Goal: Answer question/provide support: Share knowledge or assist other users

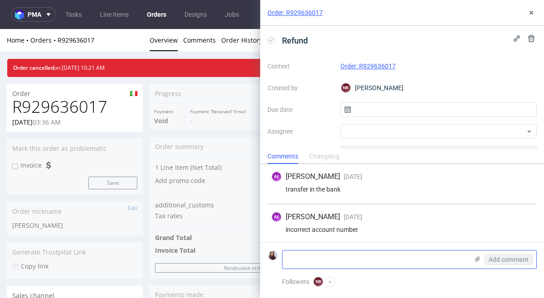
click at [340, 259] on textarea at bounding box center [375, 260] width 186 height 18
paste textarea "Name N1 Negocios Digitais Ltda Address: Rua Niteroi, 362, Conj. 91,Sao Caetano …"
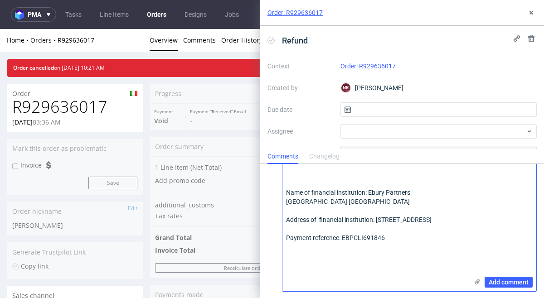
scroll to position [137, 0]
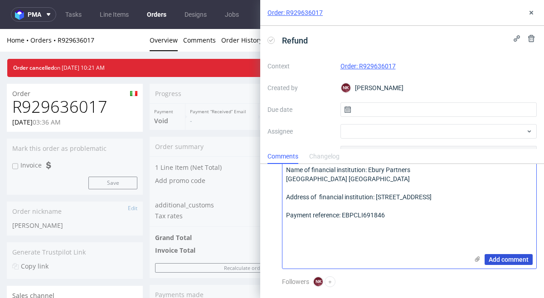
type textarea "Name N1 Negocios Digitais Ltda Address: Rua Niteroi, 362, Conj. 91,Sao Caetano …"
click at [508, 258] on span "Add comment" at bounding box center [509, 260] width 40 height 6
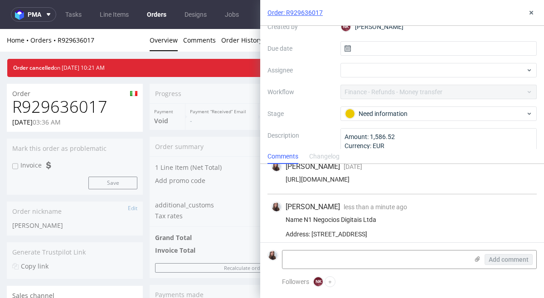
scroll to position [62, 0]
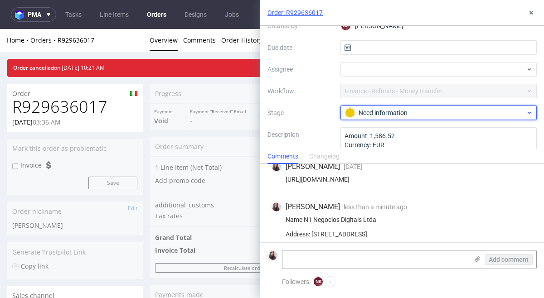
click at [406, 112] on div "Need information" at bounding box center [435, 113] width 180 height 10
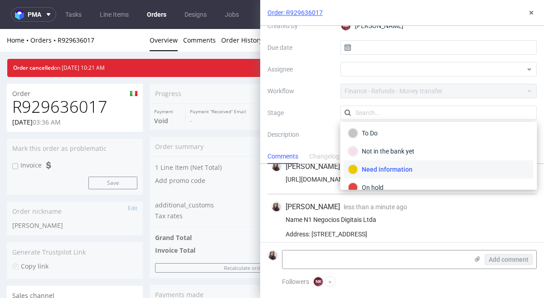
scroll to position [0, 0]
click at [314, 107] on div "Context Order: R929636017 Created by NK Natalia Kaczorowska Due date Assignee W…" at bounding box center [401, 84] width 269 height 174
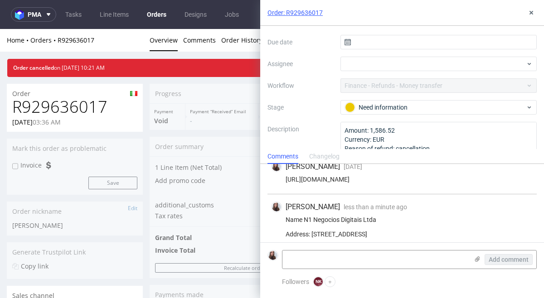
scroll to position [91, 0]
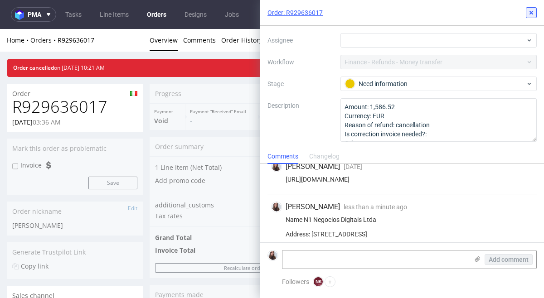
click at [529, 15] on icon at bounding box center [531, 12] width 7 height 7
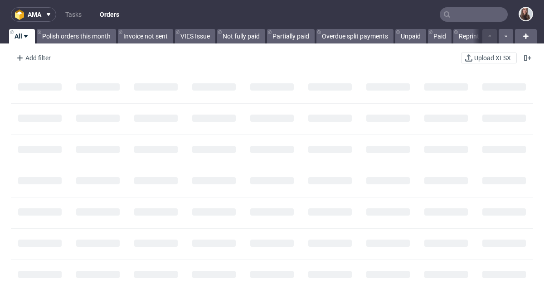
click at [471, 15] on input "text" at bounding box center [474, 14] width 68 height 15
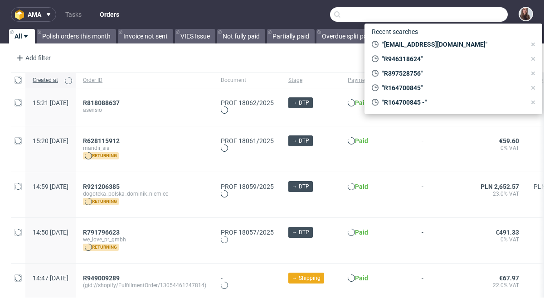
paste input "R351994146"
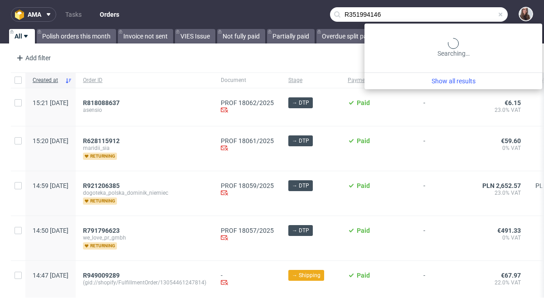
type input "R351994146"
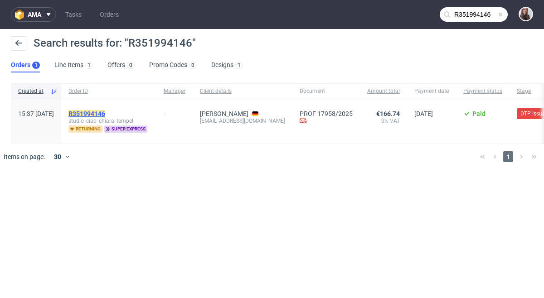
click at [105, 112] on mark "R351994146" at bounding box center [86, 113] width 37 height 7
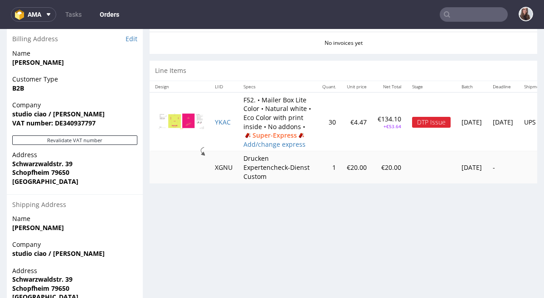
scroll to position [411, 0]
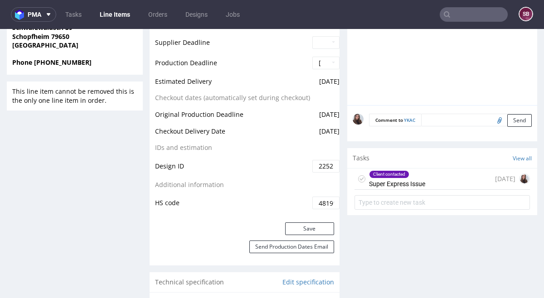
scroll to position [466, 0]
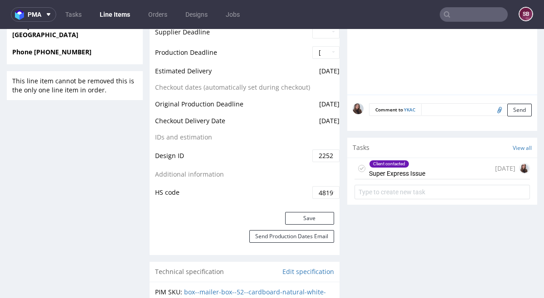
click at [413, 168] on div "Client contacted Super Express Issue" at bounding box center [397, 168] width 56 height 21
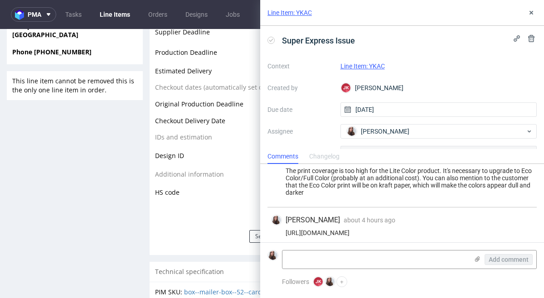
scroll to position [24, 0]
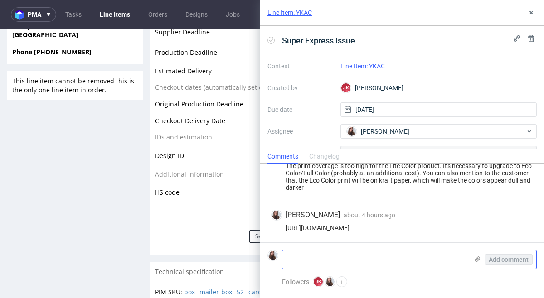
click at [351, 261] on textarea at bounding box center [375, 260] width 186 height 18
paste textarea "R351994146"
type textarea "R351994146"
drag, startPoint x: 329, startPoint y: 261, endPoint x: 274, endPoint y: 261, distance: 55.3
click at [274, 261] on div "R351994146 Add comment" at bounding box center [401, 259] width 269 height 19
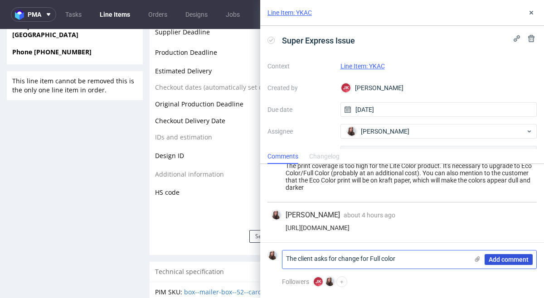
type textarea "The client asks for change for Full color"
click at [517, 259] on span "Add comment" at bounding box center [509, 260] width 40 height 6
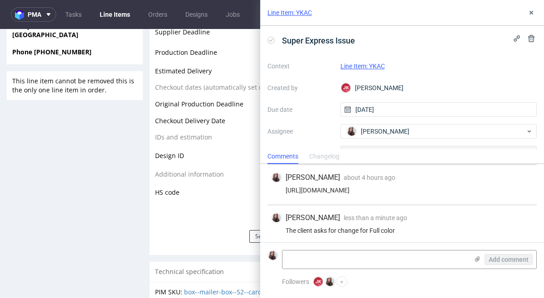
scroll to position [64, 0]
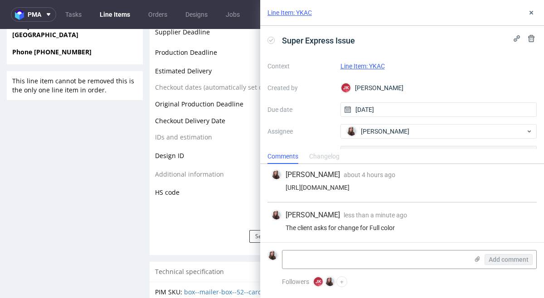
click at [371, 65] on link "Line Item: YKAC" at bounding box center [362, 66] width 44 height 7
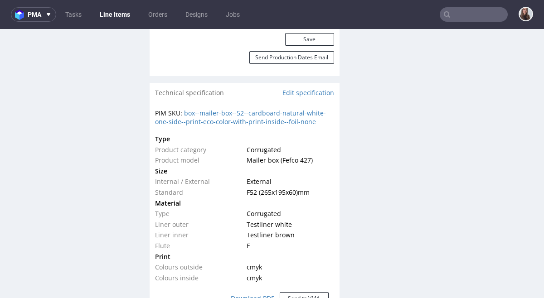
scroll to position [653, 0]
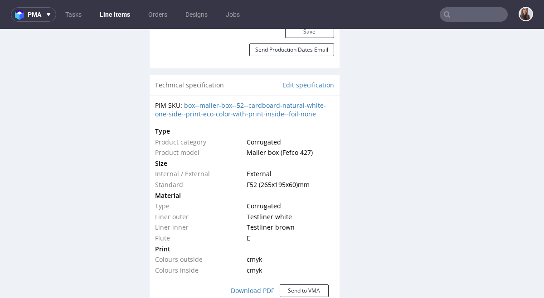
click at [311, 110] on div "PIM SKU: box--mailer-box--52--cardboard-natural-white-one-side--print-eco-color…" at bounding box center [244, 110] width 179 height 18
click at [301, 109] on div "PIM SKU: box--mailer-box--52--cardboard-natural-white-one-side--print-eco-color…" at bounding box center [244, 110] width 179 height 18
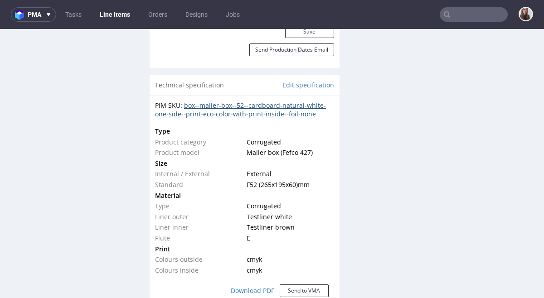
click at [296, 105] on link "box--mailer-box--52--cardboard-natural-white-one-side--print-eco-color-with-pri…" at bounding box center [240, 110] width 171 height 18
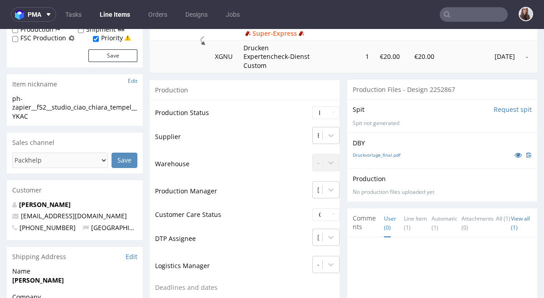
scroll to position [161, 0]
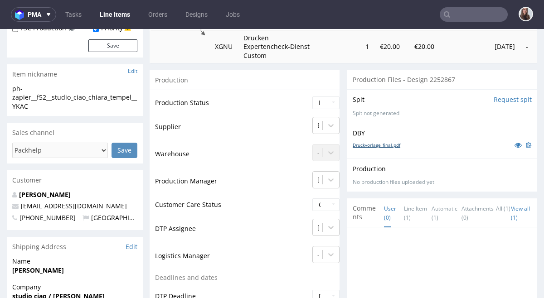
click at [386, 145] on link "Druckvorlage_final.pdf" at bounding box center [377, 145] width 48 height 6
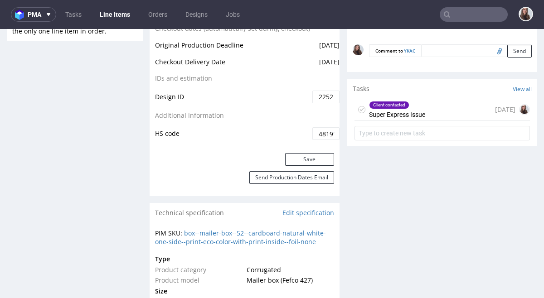
scroll to position [533, 0]
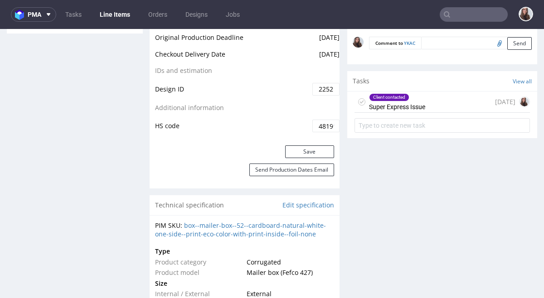
click at [421, 108] on div "Client contacted Super Express Issue" at bounding box center [397, 102] width 56 height 21
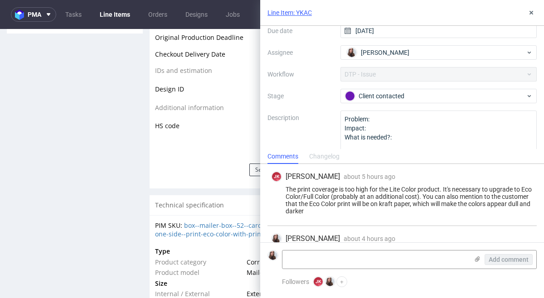
scroll to position [91, 0]
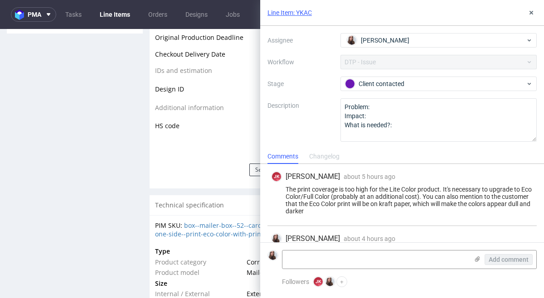
click at [209, 172] on div "Send Production Dates Email" at bounding box center [245, 176] width 190 height 25
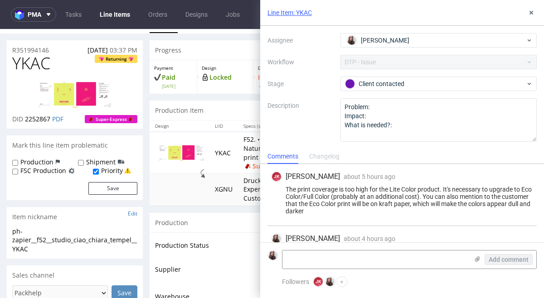
scroll to position [10, 0]
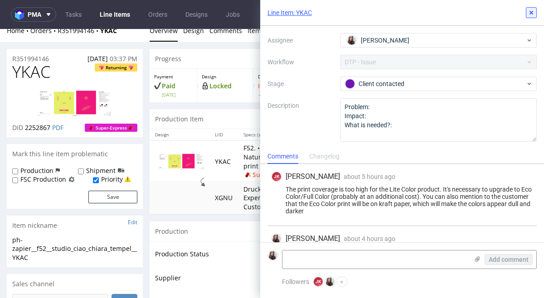
click at [533, 12] on icon at bounding box center [531, 12] width 7 height 7
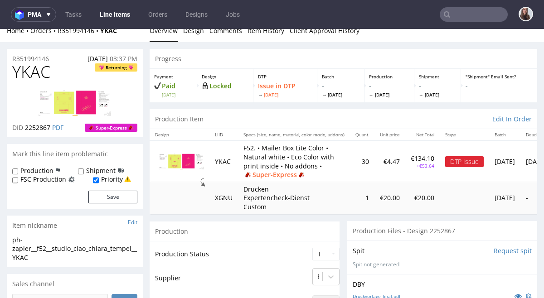
click at [181, 163] on img at bounding box center [181, 162] width 45 height 16
click at [197, 162] on img at bounding box center [181, 162] width 45 height 16
click at [71, 92] on img at bounding box center [75, 103] width 73 height 26
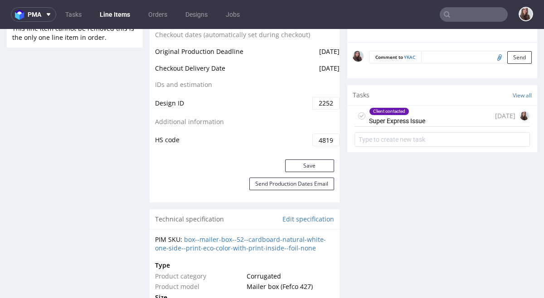
scroll to position [520, 0]
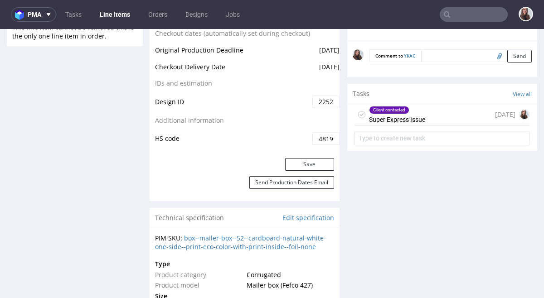
click at [404, 113] on div "Client contacted Super Express Issue" at bounding box center [397, 114] width 56 height 21
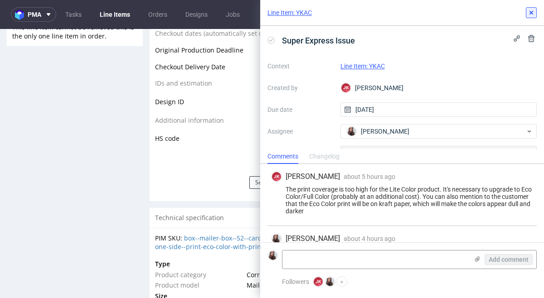
click at [528, 14] on icon at bounding box center [531, 12] width 7 height 7
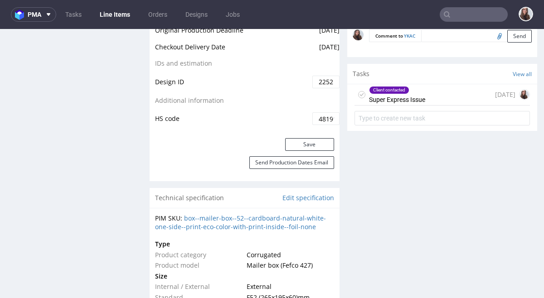
scroll to position [550, 0]
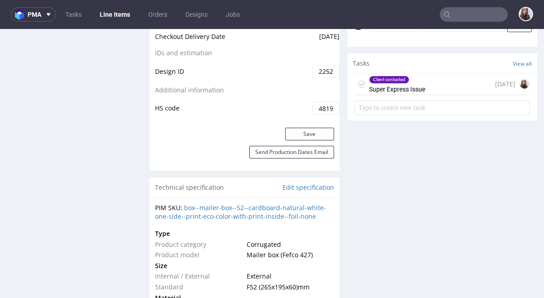
click at [426, 93] on div "Client contacted Super Express Issue today" at bounding box center [442, 84] width 175 height 21
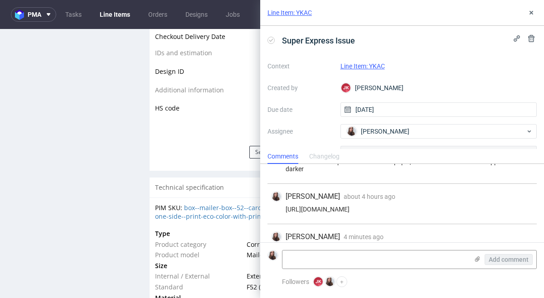
scroll to position [64, 0]
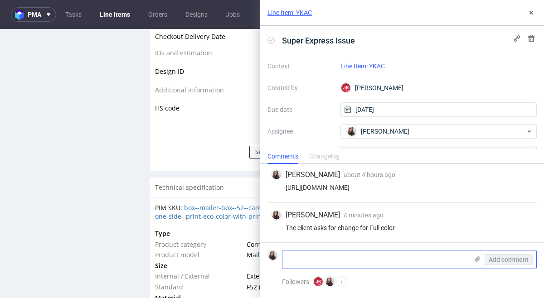
click at [351, 252] on textarea at bounding box center [375, 260] width 186 height 18
paste textarea "R351994146"
drag, startPoint x: 374, startPoint y: 261, endPoint x: 328, endPoint y: 260, distance: 45.8
click at [328, 260] on textarea "Can she order R351994146" at bounding box center [375, 260] width 186 height 18
type textarea "Can she order 30 pieces?"
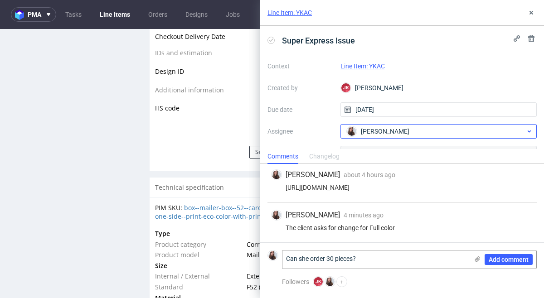
scroll to position [8, 0]
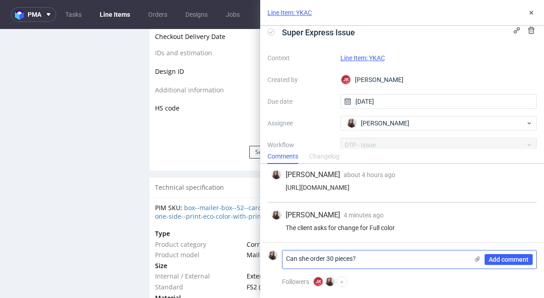
click at [367, 259] on textarea "Can she order 30 pieces?" at bounding box center [375, 260] width 186 height 18
click at [491, 254] on div "Add comment" at bounding box center [502, 260] width 68 height 18
click at [494, 257] on span "Add comment" at bounding box center [509, 260] width 40 height 6
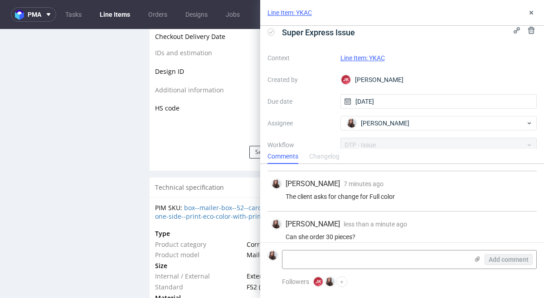
scroll to position [104, 0]
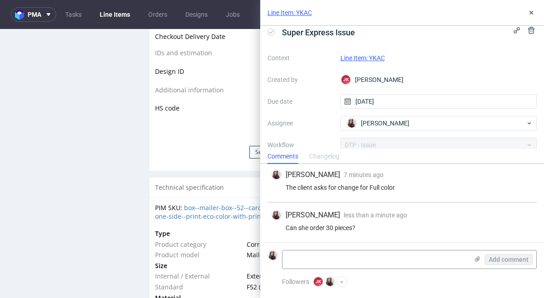
click at [366, 57] on link "Line Item: YKAC" at bounding box center [362, 57] width 44 height 7
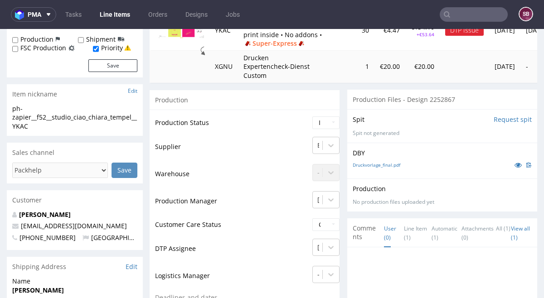
scroll to position [202, 0]
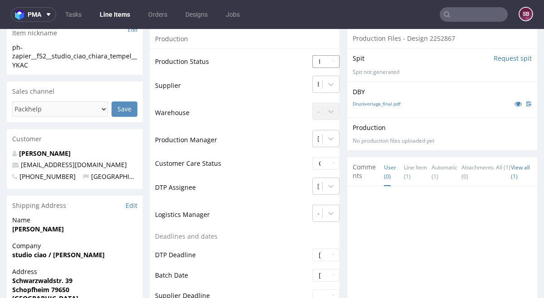
click at [339, 59] on select "Waiting for Artwork Waiting for Diecut Waiting for Mockup Waiting for DTP Waiti…" at bounding box center [325, 61] width 27 height 13
select select "back_for_dtp"
click at [312, 55] on select "Waiting for Artwork Waiting for Diecut Waiting for Mockup Waiting for DTP Waiti…" at bounding box center [325, 61] width 27 height 13
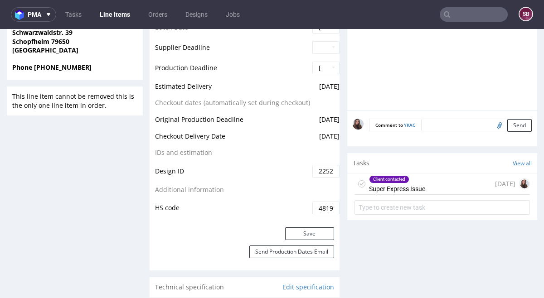
scroll to position [467, 0]
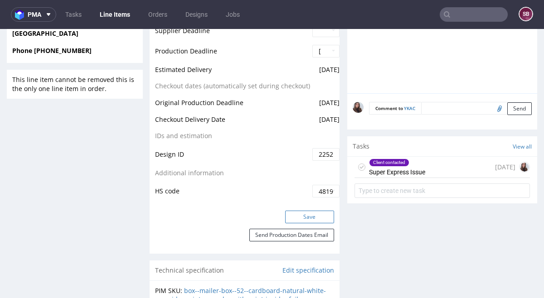
click at [299, 214] on button "Save" at bounding box center [309, 217] width 49 height 13
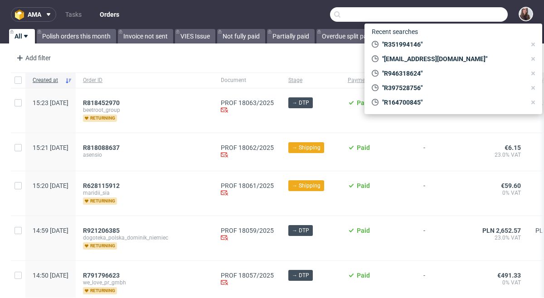
click at [462, 20] on input "text" at bounding box center [419, 14] width 178 height 15
paste input "R229220914"
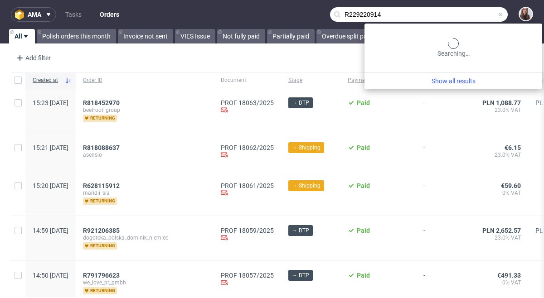
type input "R229220914"
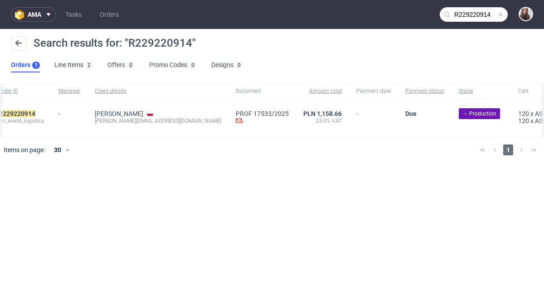
scroll to position [0, 75]
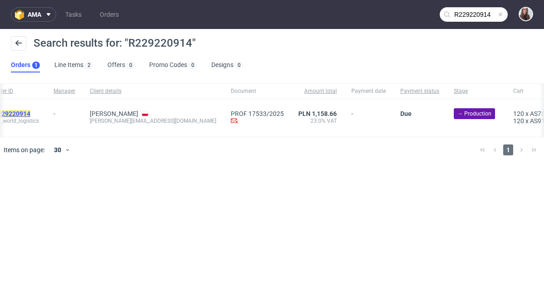
click at [30, 112] on mark "R229220914" at bounding box center [12, 113] width 37 height 7
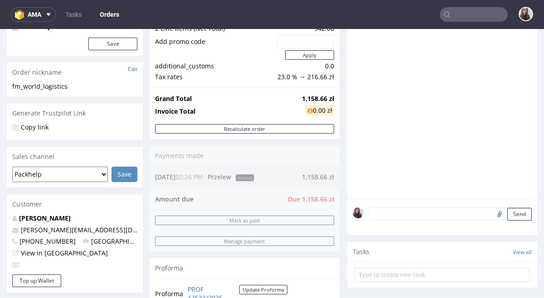
scroll to position [138, 0]
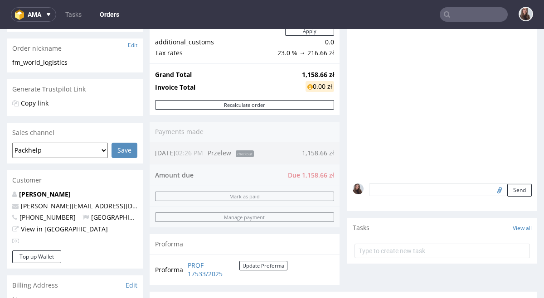
click at [386, 185] on textarea at bounding box center [450, 190] width 163 height 13
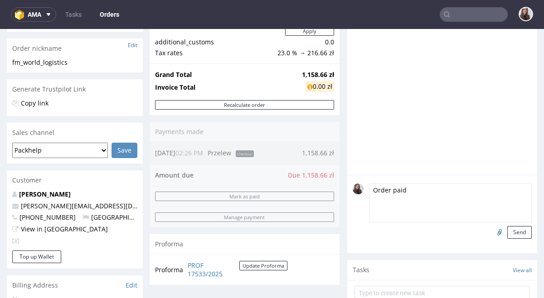
type textarea "Order paid"
click at [492, 231] on input "file" at bounding box center [498, 232] width 13 height 12
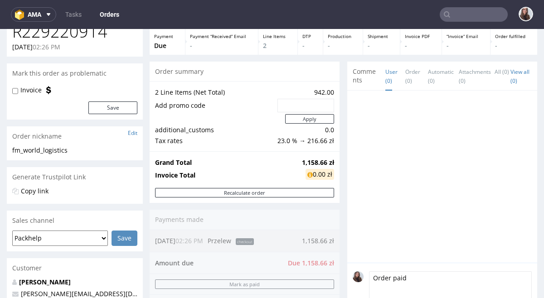
scroll to position [0, 0]
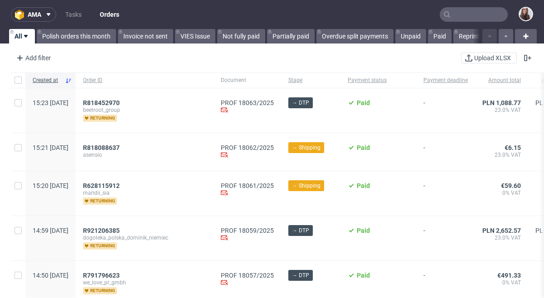
click at [451, 15] on input "text" at bounding box center [474, 14] width 68 height 15
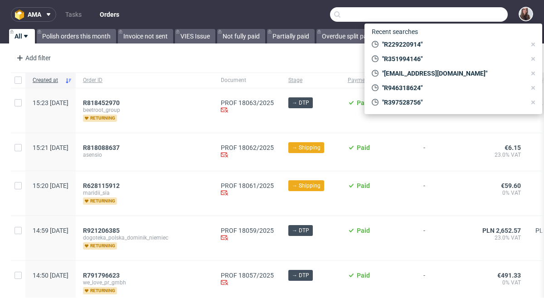
paste input "R229220914"
type input "R229220914"
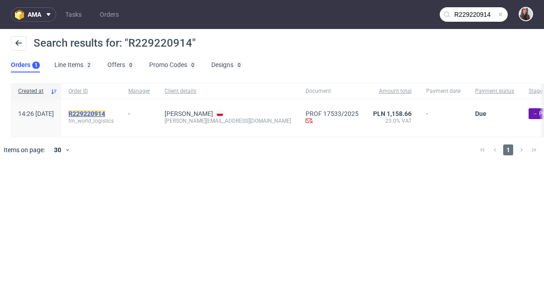
click at [105, 111] on mark "R229220914" at bounding box center [86, 113] width 37 height 7
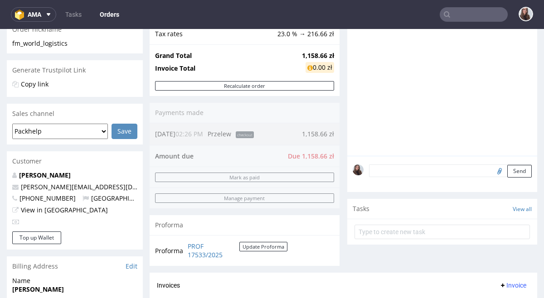
scroll to position [0, 0]
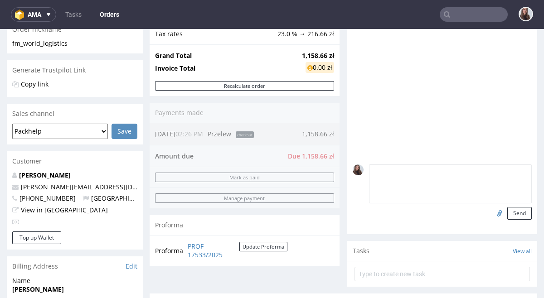
click at [382, 166] on textarea at bounding box center [450, 184] width 163 height 39
type textarea "Order paid"
click at [517, 207] on button "Send" at bounding box center [519, 213] width 24 height 13
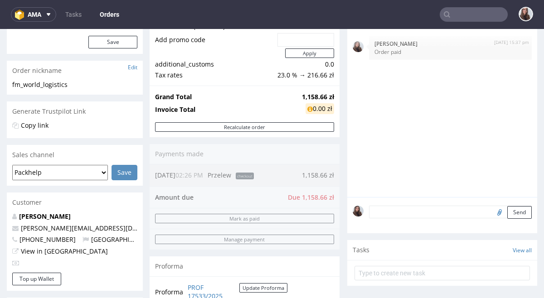
scroll to position [117, 0]
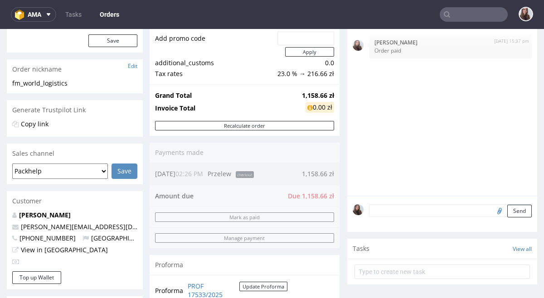
click at [492, 209] on input "file" at bounding box center [498, 211] width 13 height 12
type input "C:\fakepath\Confirmation_202523864001274002 Packhelp.pdf"
click at [515, 212] on button "Send" at bounding box center [519, 211] width 24 height 13
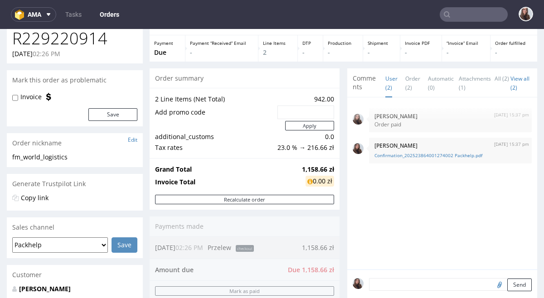
scroll to position [0, 0]
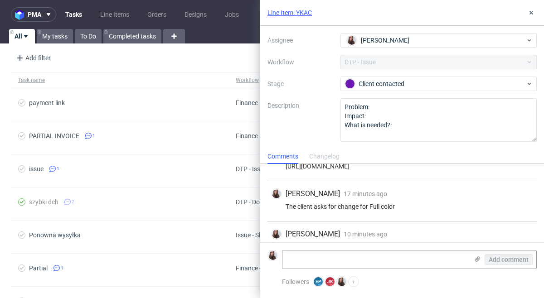
scroll to position [145, 0]
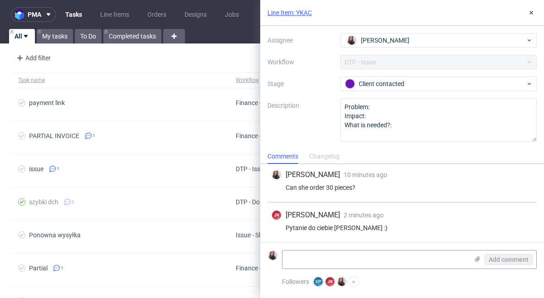
click at [297, 13] on link "Line Item: YKAC" at bounding box center [289, 12] width 44 height 9
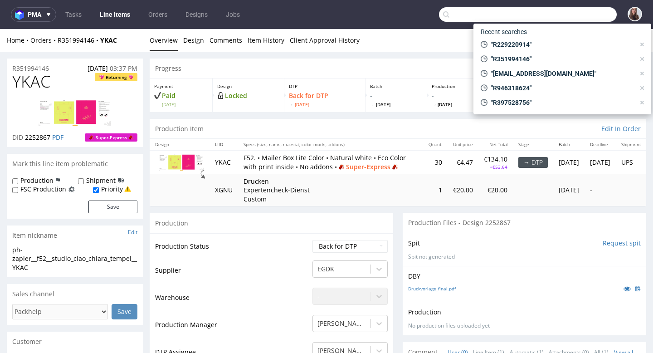
click at [544, 13] on input "text" at bounding box center [528, 14] width 178 height 15
paste input "R229220914"
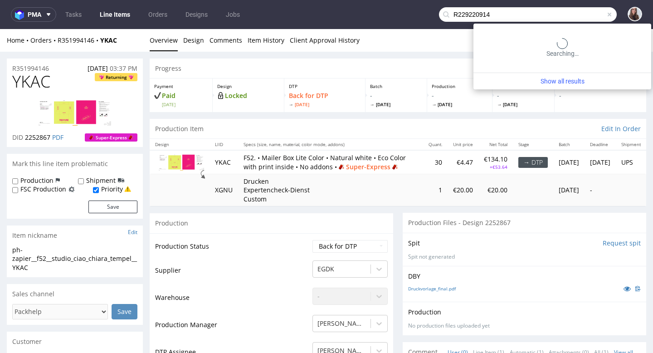
type input "R229220914"
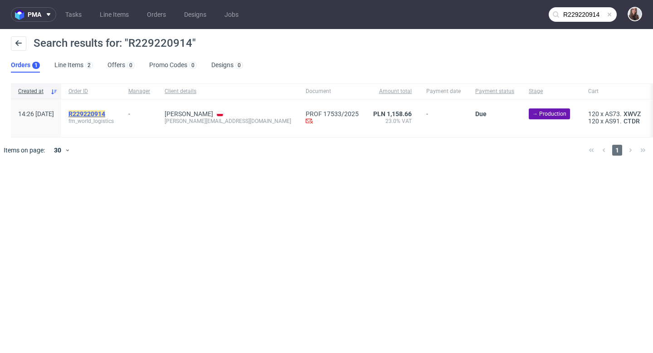
click at [105, 111] on mark "R229220914" at bounding box center [86, 113] width 37 height 7
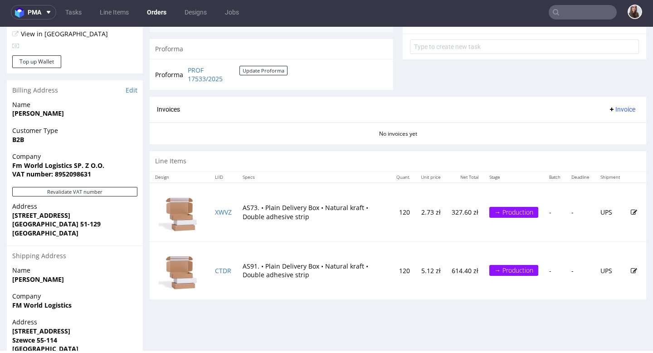
scroll to position [370, 0]
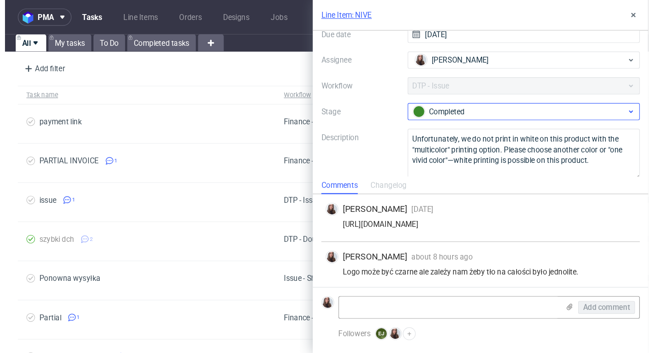
scroll to position [91, 0]
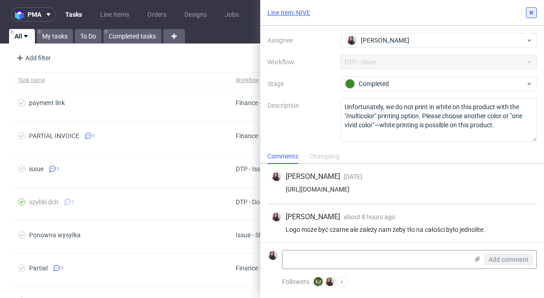
click at [531, 16] on icon at bounding box center [531, 12] width 7 height 7
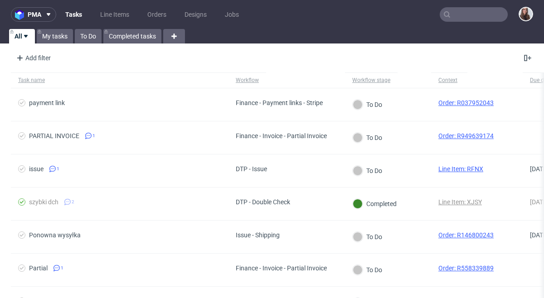
click at [78, 14] on link "Tasks" at bounding box center [74, 14] width 28 height 15
click at [63, 34] on link "My tasks" at bounding box center [55, 36] width 36 height 15
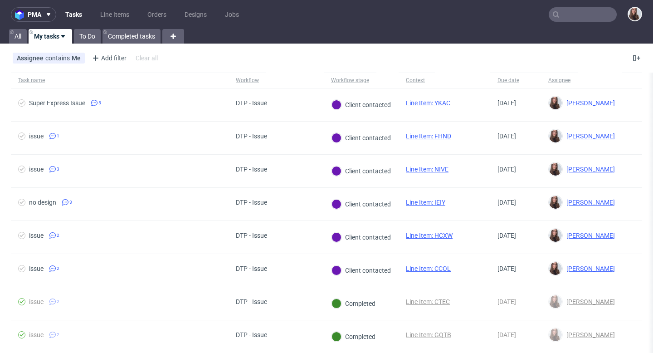
scroll to position [64, 0]
click at [76, 10] on link "Tasks" at bounding box center [74, 14] width 28 height 15
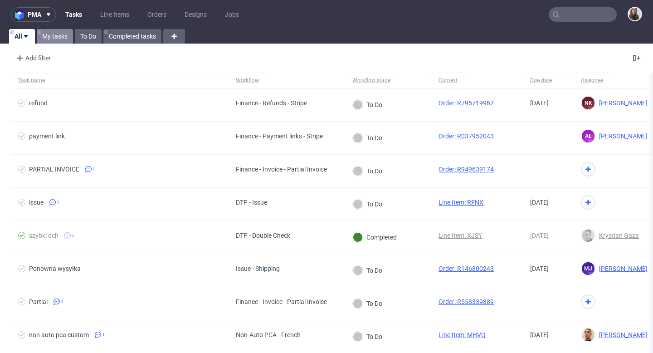
click at [60, 40] on link "My tasks" at bounding box center [55, 36] width 36 height 15
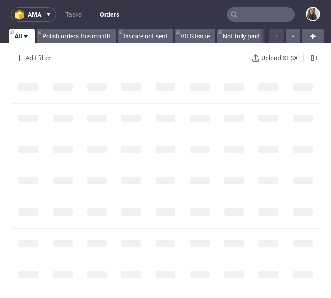
click at [243, 12] on input "text" at bounding box center [261, 14] width 68 height 15
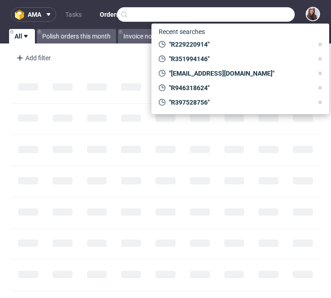
type input "P"
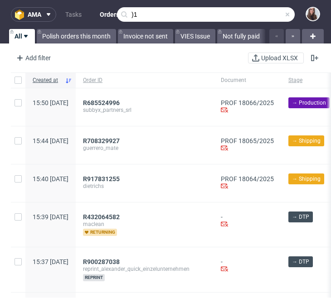
type input ")"
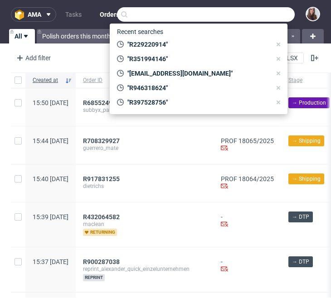
type input "0"
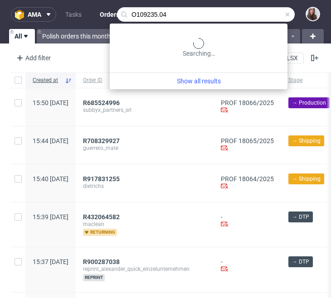
type input "O109235.04"
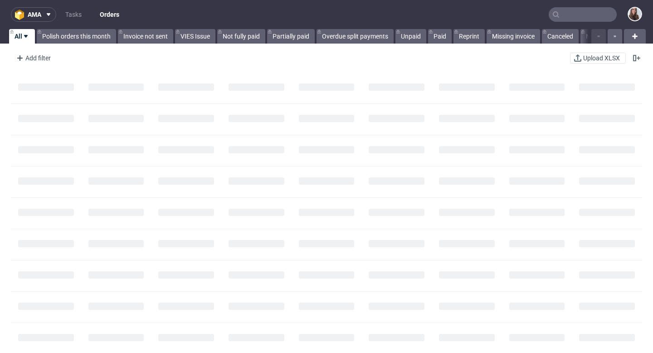
click at [572, 20] on input "text" at bounding box center [583, 14] width 68 height 15
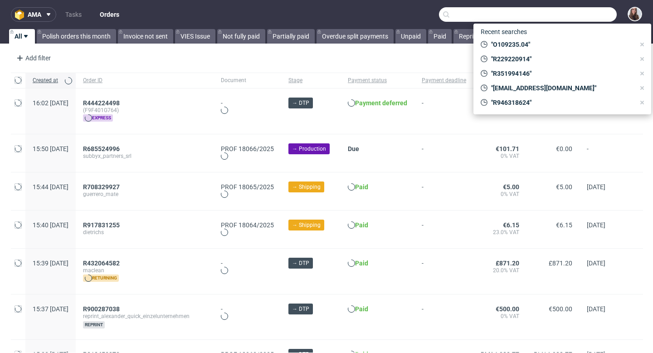
paste input "[PERSON_NAME][EMAIL_ADDRESS][DOMAIN_NAME]"
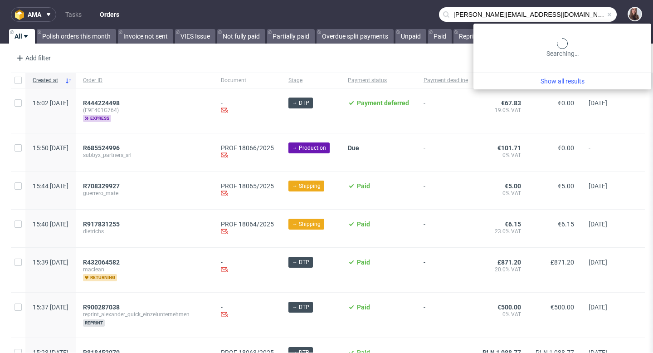
type input "[PERSON_NAME][EMAIL_ADDRESS][DOMAIN_NAME]"
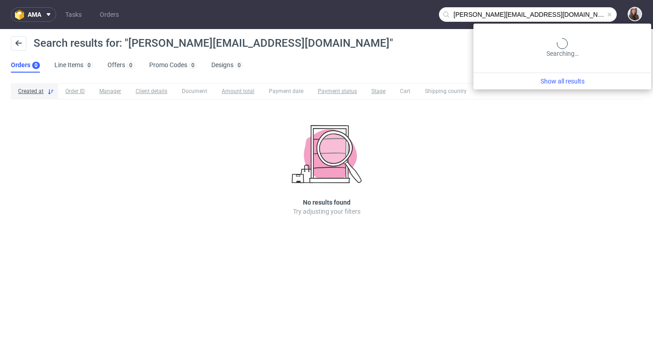
click at [596, 17] on input "riedl@vetain.de" at bounding box center [528, 14] width 178 height 15
click at [606, 16] on span at bounding box center [609, 14] width 7 height 7
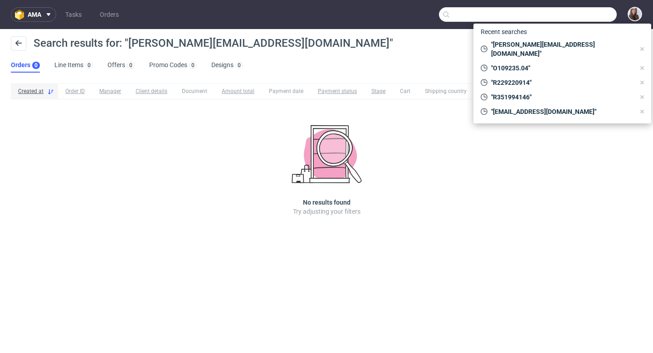
click at [588, 15] on input "text" at bounding box center [528, 14] width 178 height 15
paste input "R956976852"
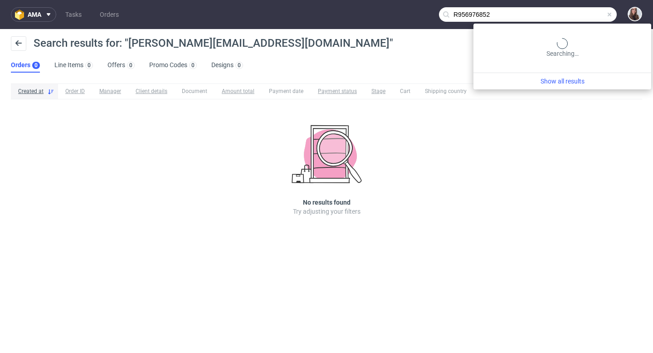
type input "R956976852"
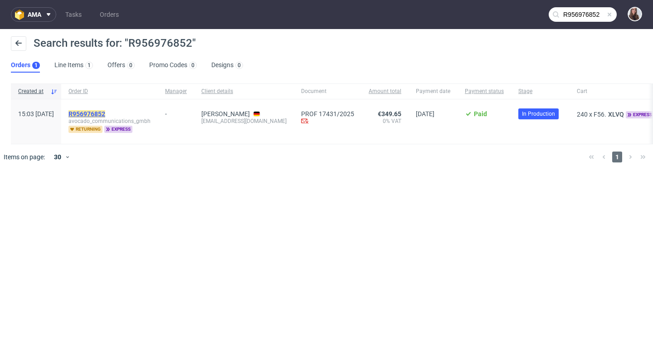
click at [105, 113] on mark "R956976852" at bounding box center [86, 113] width 37 height 7
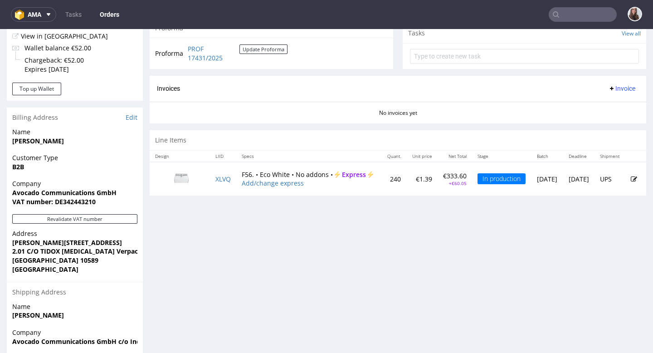
scroll to position [335, 0]
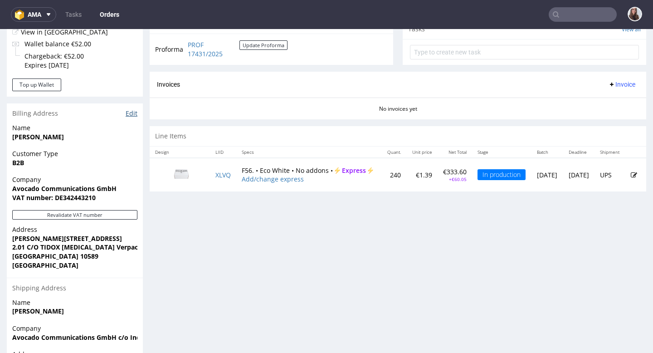
click at [133, 114] on link "Edit" at bounding box center [132, 113] width 12 height 9
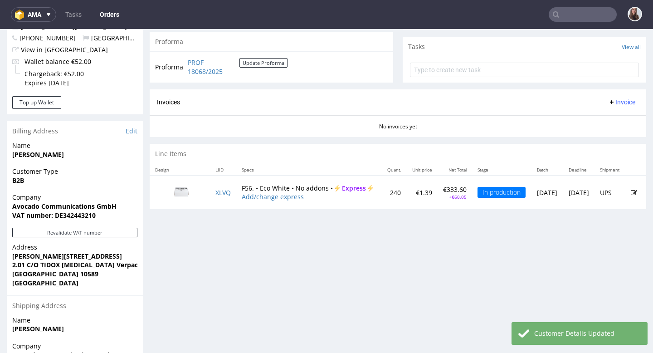
scroll to position [319, 0]
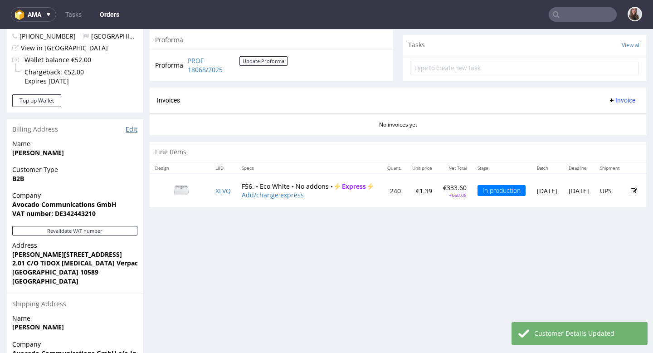
click at [134, 127] on link "Edit" at bounding box center [132, 129] width 12 height 9
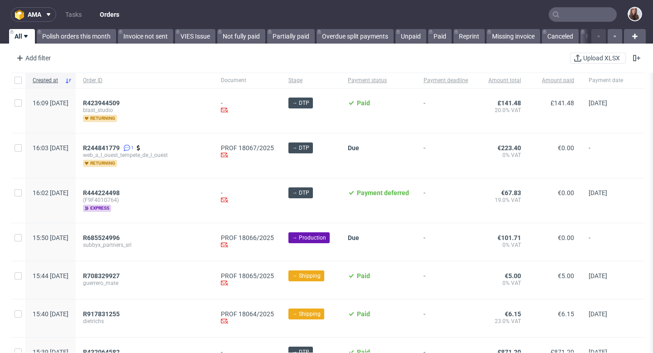
click at [573, 17] on input "text" at bounding box center [583, 14] width 68 height 15
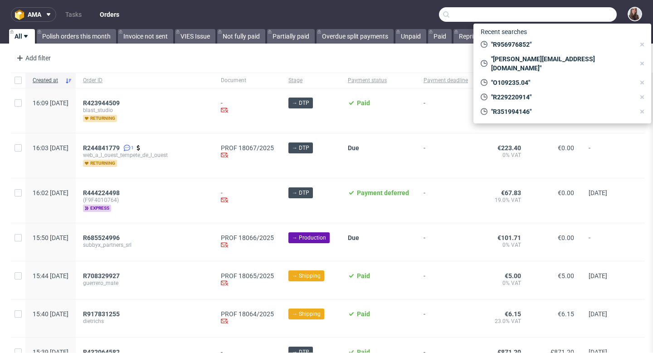
paste input "R956976852"
type input "R956976852"
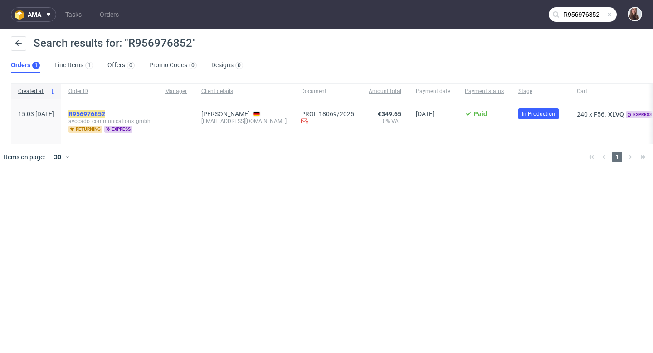
click at [105, 114] on mark "R956976852" at bounding box center [86, 113] width 37 height 7
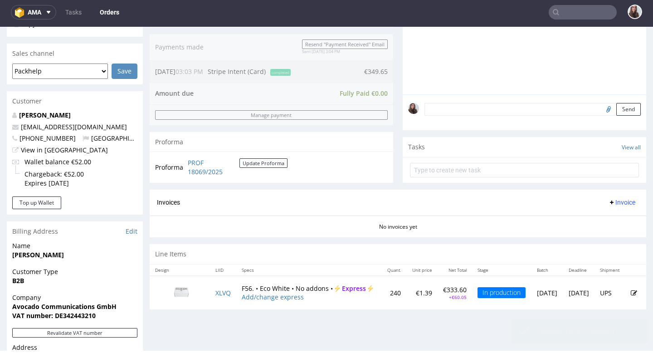
scroll to position [205, 0]
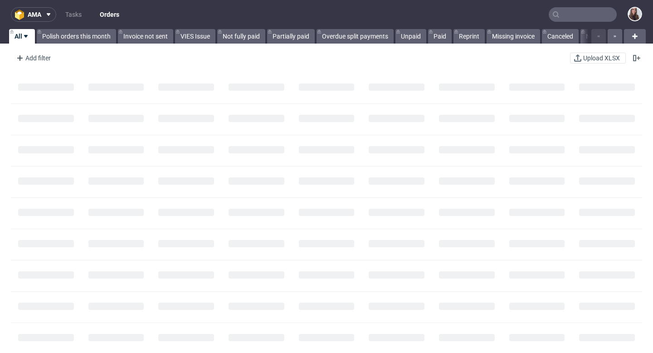
click at [558, 14] on input "text" at bounding box center [583, 14] width 68 height 15
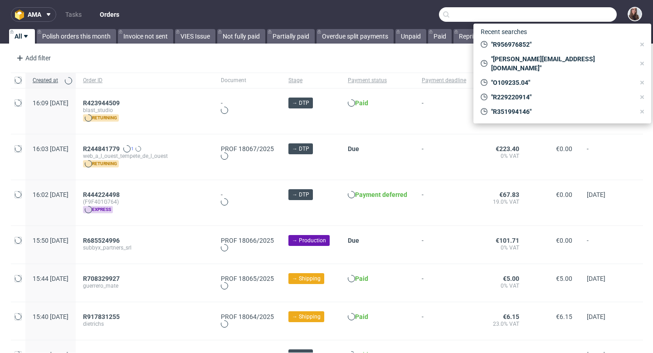
paste input "R179288444"
type input "R179288444"
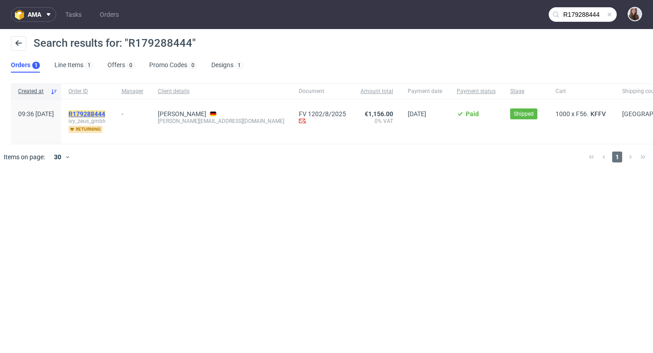
click at [105, 112] on mark "R179288444" at bounding box center [86, 113] width 37 height 7
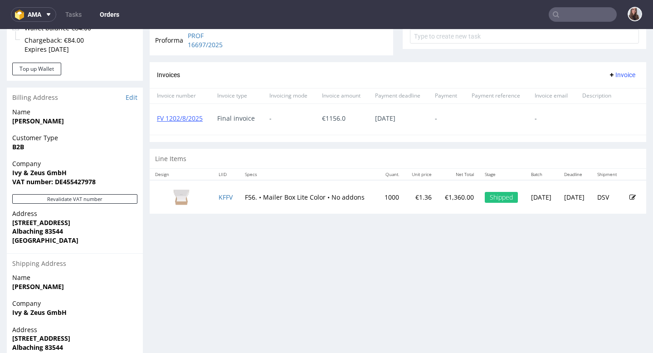
scroll to position [389, 0]
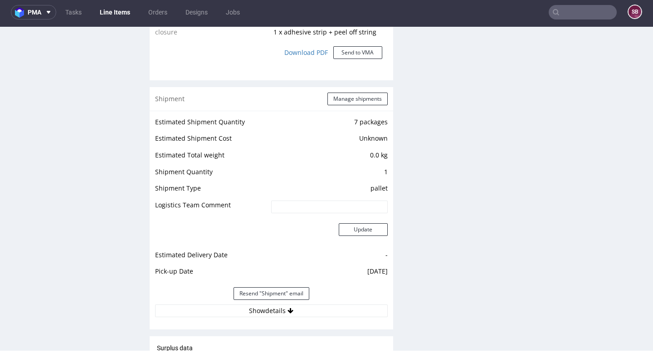
scroll to position [886, 0]
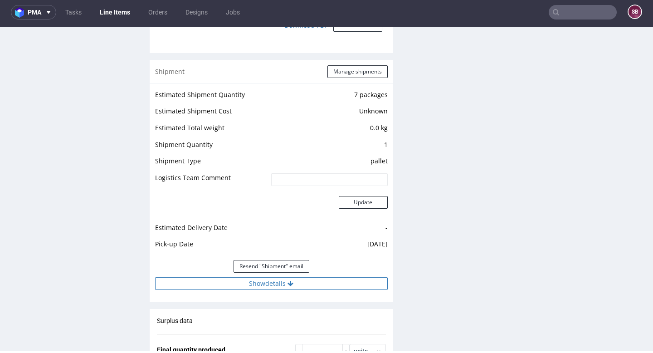
click at [269, 286] on button "Show details" at bounding box center [271, 283] width 233 height 13
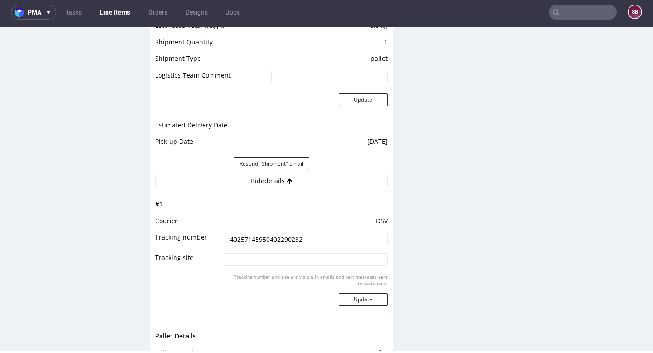
scroll to position [1045, 0]
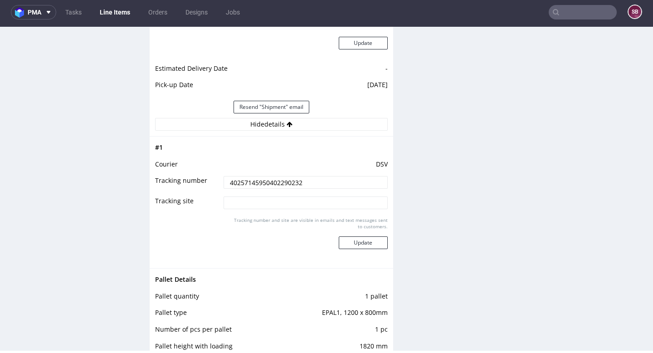
drag, startPoint x: 316, startPoint y: 182, endPoint x: 226, endPoint y: 182, distance: 90.2
click at [226, 182] on input "40257145950402290232" at bounding box center [305, 182] width 164 height 13
click at [313, 178] on input "40257145950402290232" at bounding box center [305, 182] width 164 height 13
drag, startPoint x: 313, startPoint y: 181, endPoint x: 213, endPoint y: 183, distance: 100.2
click at [213, 183] on tr "Tracking number 40257145950402290232" at bounding box center [271, 185] width 233 height 20
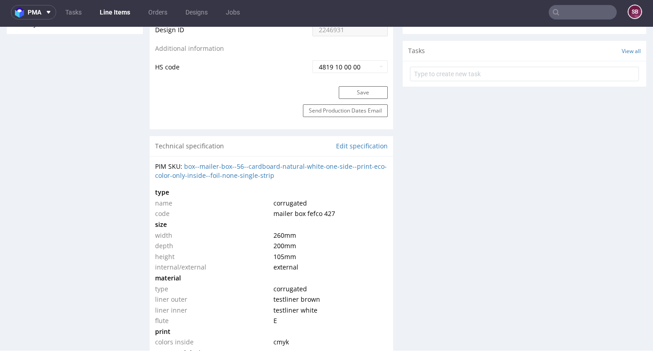
scroll to position [418, 0]
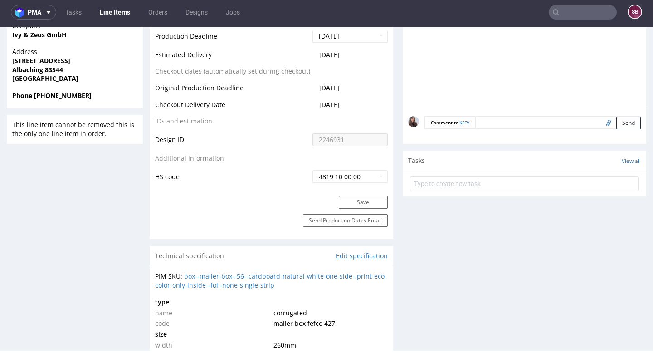
click at [561, 15] on input "text" at bounding box center [583, 12] width 68 height 15
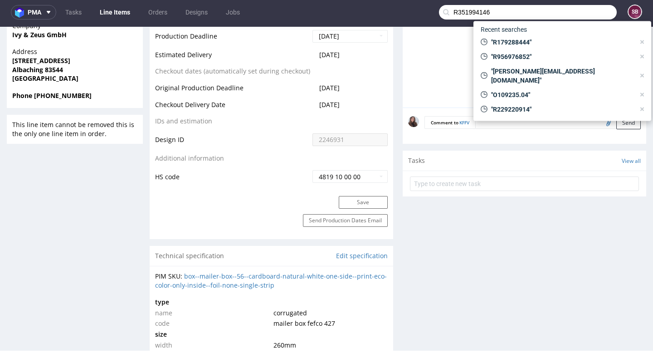
type input "R351994146"
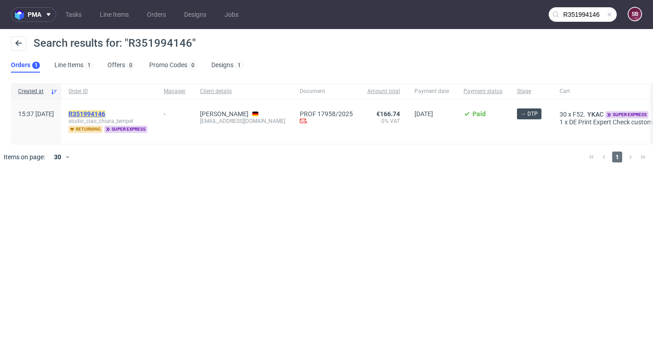
click at [105, 116] on mark "R351994146" at bounding box center [86, 113] width 37 height 7
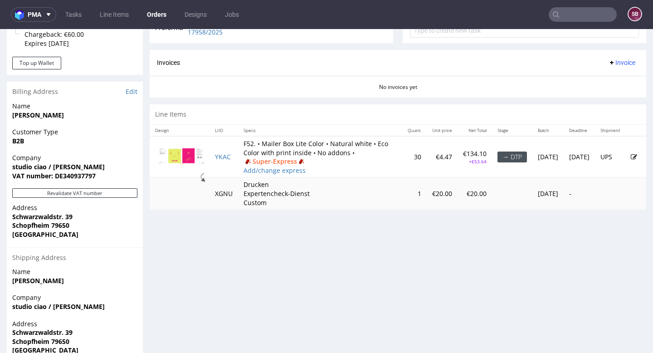
scroll to position [372, 0]
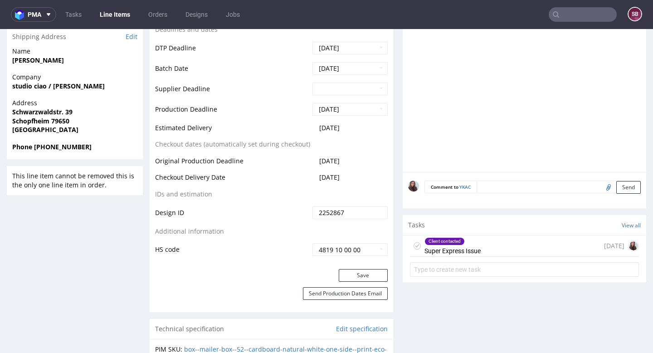
scroll to position [425, 0]
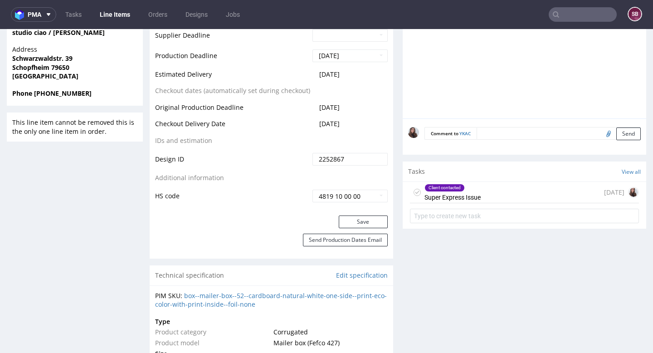
click at [490, 202] on div "Client contacted Super Express Issue [DATE]" at bounding box center [524, 192] width 229 height 21
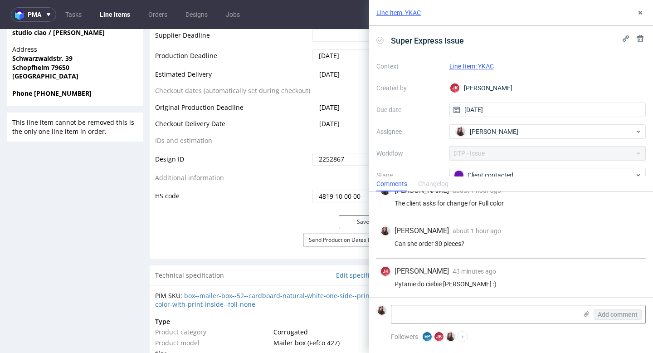
scroll to position [117, 0]
click at [449, 305] on div "Add comment" at bounding box center [518, 314] width 255 height 19
click at [450, 313] on textarea at bounding box center [484, 314] width 186 height 18
paste textarea "R351994146"
type textarea "R351994146"
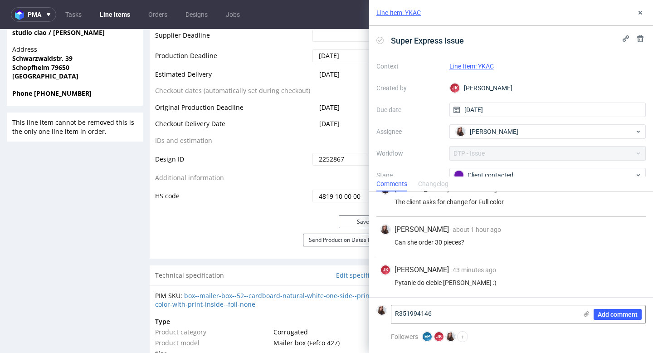
drag, startPoint x: 452, startPoint y: 313, endPoint x: 375, endPoint y: 313, distance: 77.1
click at [375, 313] on form "R351994146 Add comment" at bounding box center [511, 314] width 284 height 34
click at [450, 314] on textarea at bounding box center [484, 314] width 186 height 18
paste textarea "white on the outside and inside, with printing on both the outside and inside."
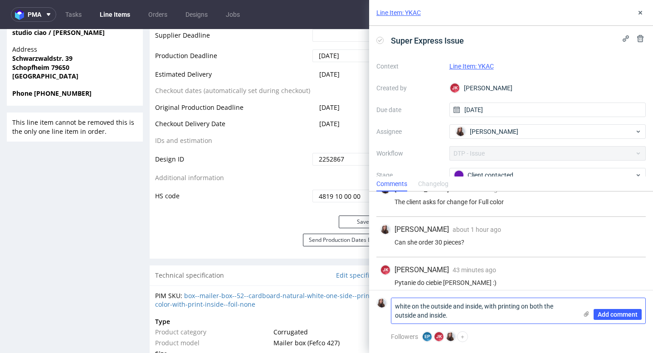
scroll to position [0, 0]
type textarea "white on the outside and inside, with printing on both the outside and inside -…"
click at [622, 313] on span "Add comment" at bounding box center [618, 314] width 40 height 6
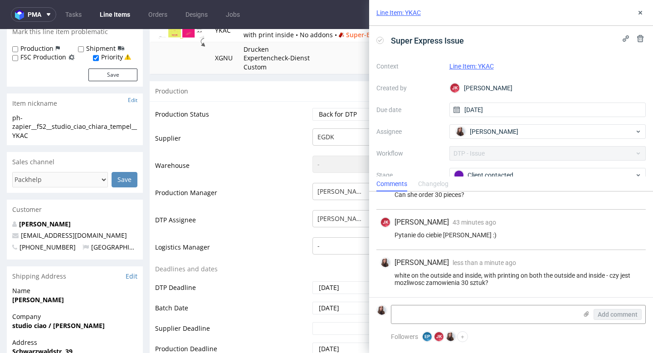
scroll to position [125, 0]
